Goal: Task Accomplishment & Management: Use online tool/utility

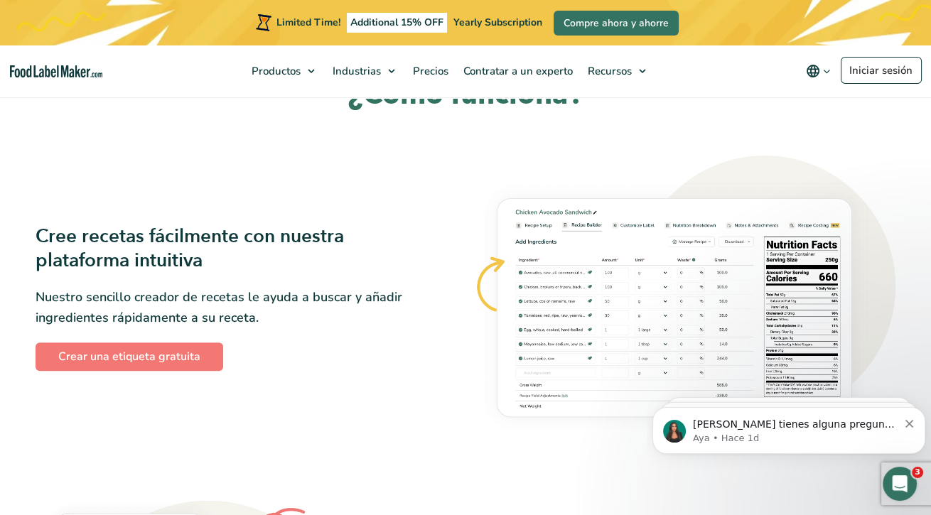
scroll to position [320, 0]
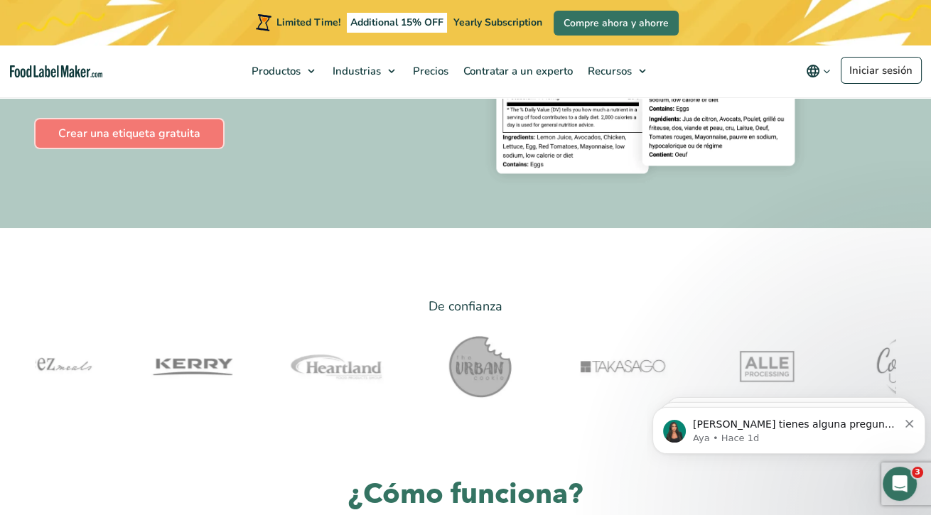
click at [216, 131] on link "Crear una etiqueta gratuita" at bounding box center [130, 133] width 188 height 28
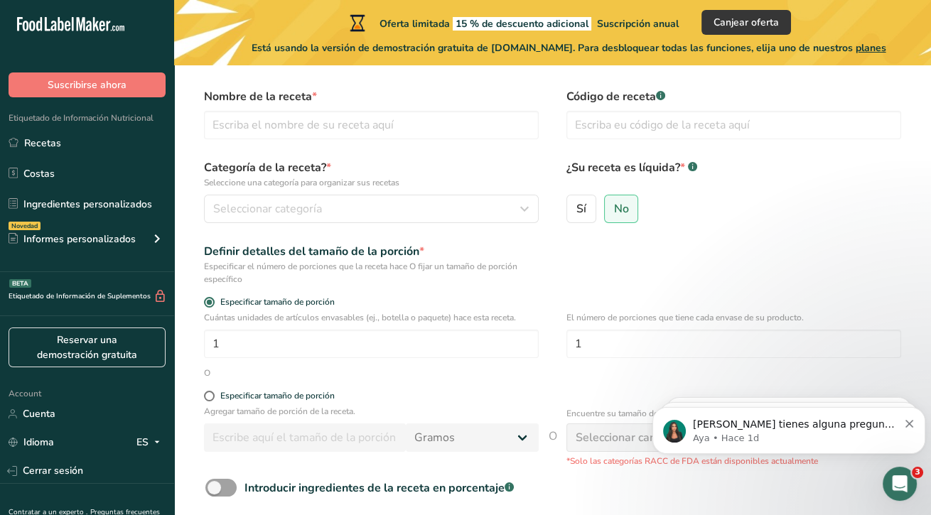
scroll to position [39, 0]
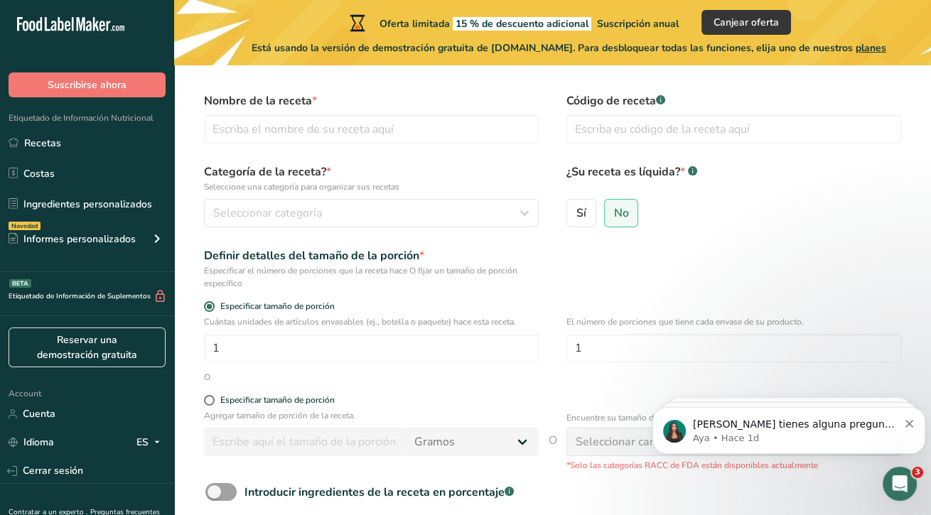
click at [591, 208] on label "Sí" at bounding box center [581, 213] width 30 height 28
click at [576, 208] on input "Sí" at bounding box center [571, 212] width 9 height 9
radio input "true"
radio input "false"
select select "22"
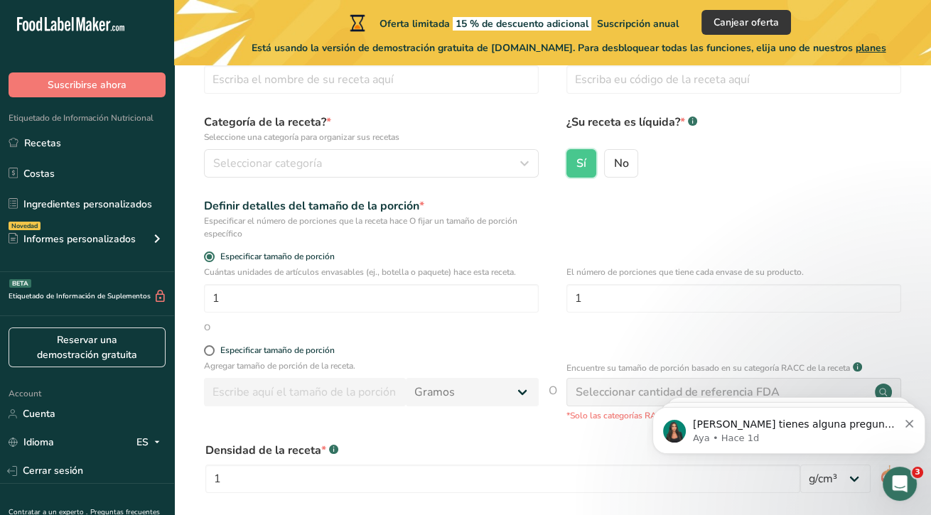
scroll to position [81, 0]
